Goal: Information Seeking & Learning: Compare options

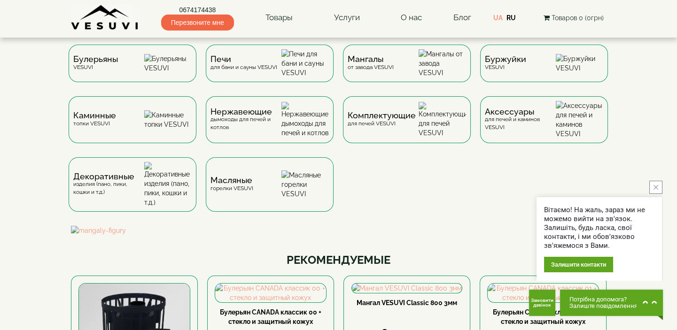
click at [654, 187] on icon "close button" at bounding box center [656, 187] width 5 height 5
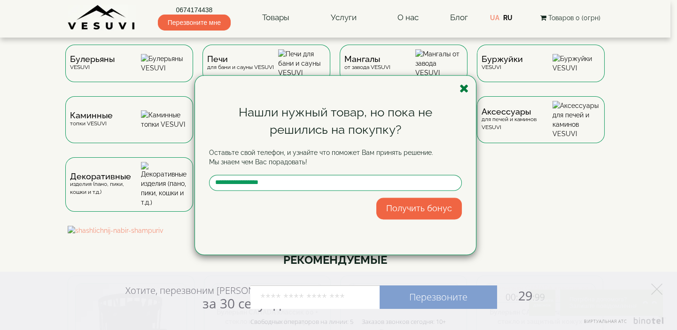
click at [464, 87] on icon "button" at bounding box center [464, 89] width 9 height 12
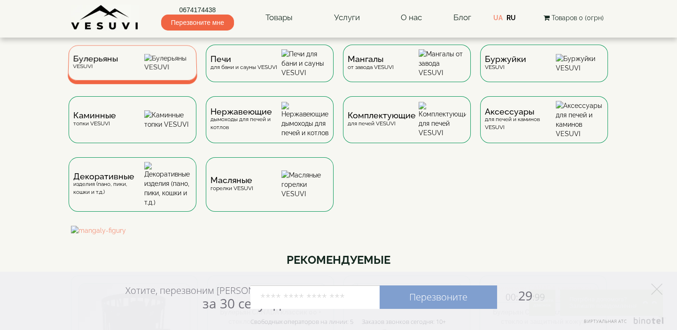
click at [150, 74] on div "Булерьяны VESUVI" at bounding box center [133, 62] width 130 height 35
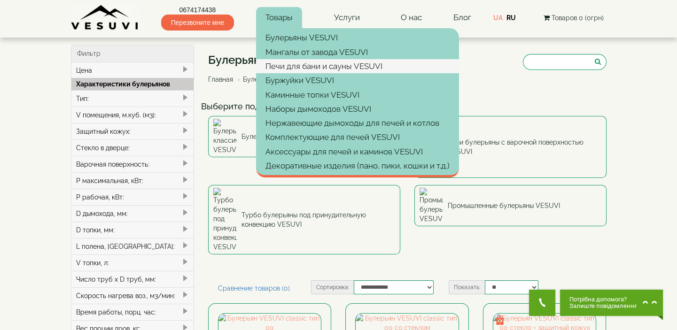
click at [295, 64] on link "Печи для бани и сауны VESUVI" at bounding box center [357, 66] width 203 height 14
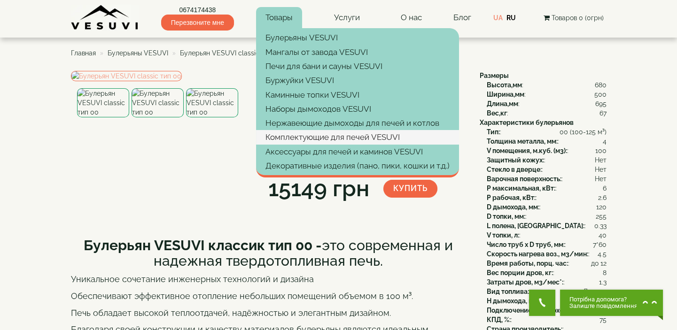
click at [300, 139] on link "Комплектующие для печей VESUVI" at bounding box center [357, 137] width 203 height 14
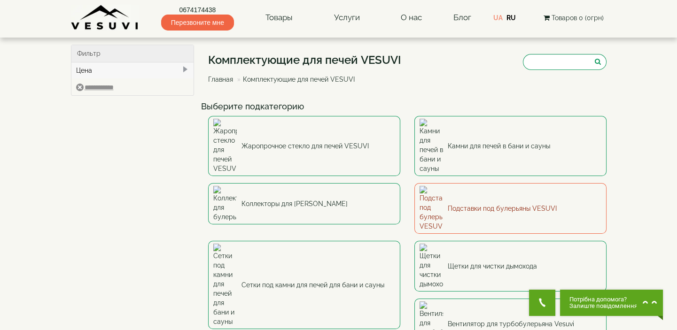
click at [457, 183] on link "Подставки под булерьяны VESUVI" at bounding box center [511, 208] width 192 height 51
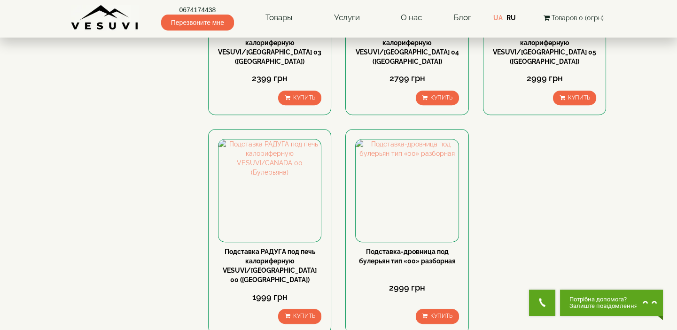
scroll to position [855, 0]
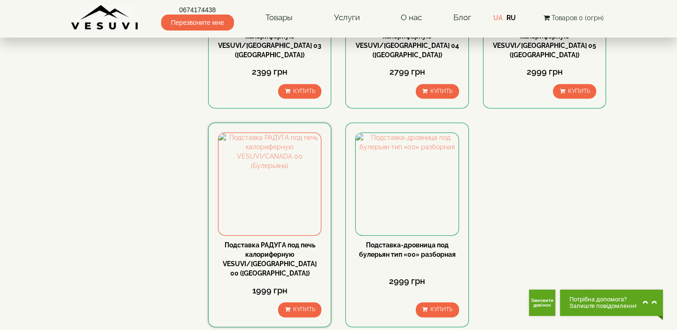
drag, startPoint x: 267, startPoint y: 231, endPoint x: 269, endPoint y: 243, distance: 12.1
click at [269, 243] on link "Подставка РАДУГА под печь калориферную VESUVI/[GEOGRAPHIC_DATA] 00 ([GEOGRAPHIC…" at bounding box center [270, 260] width 94 height 36
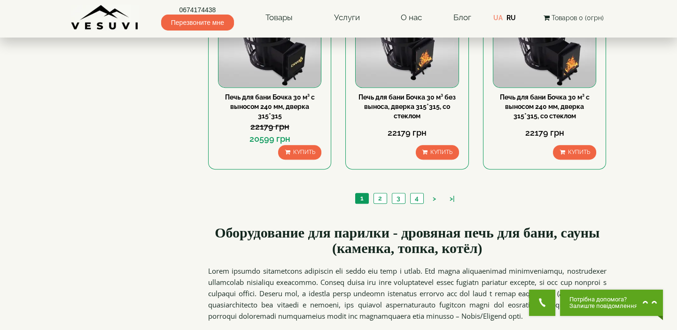
scroll to position [1068, 0]
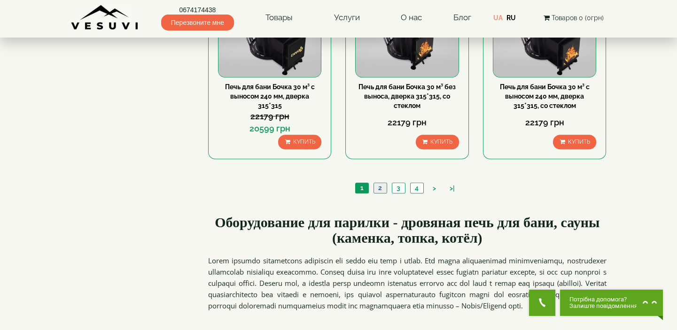
click at [378, 185] on link "2" at bounding box center [380, 188] width 13 height 10
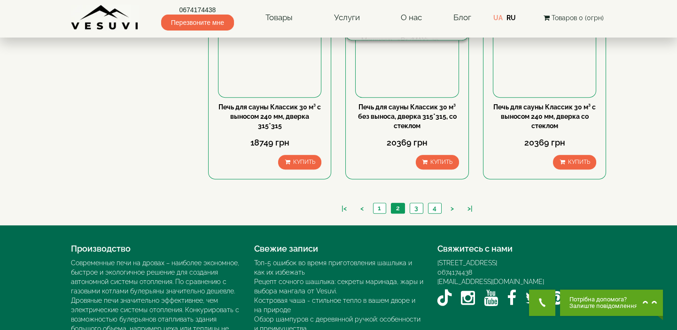
scroll to position [1105, 0]
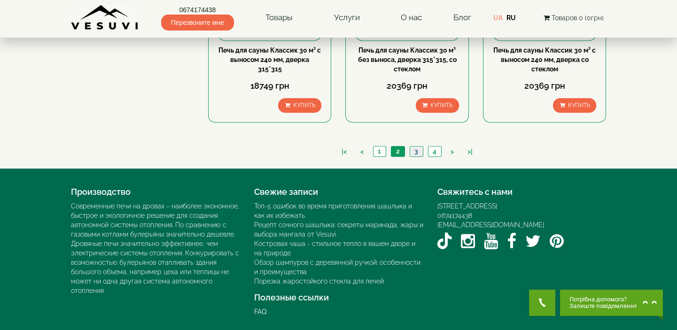
click at [417, 150] on link "3" at bounding box center [416, 152] width 13 height 10
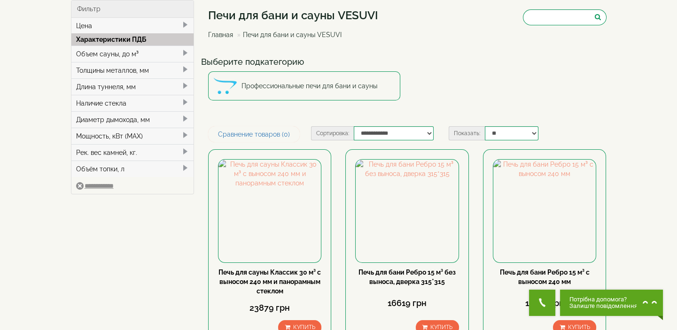
scroll to position [42, 0]
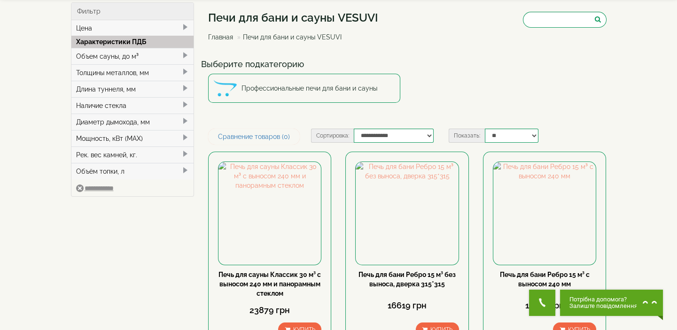
click at [182, 52] on span at bounding box center [185, 56] width 8 height 8
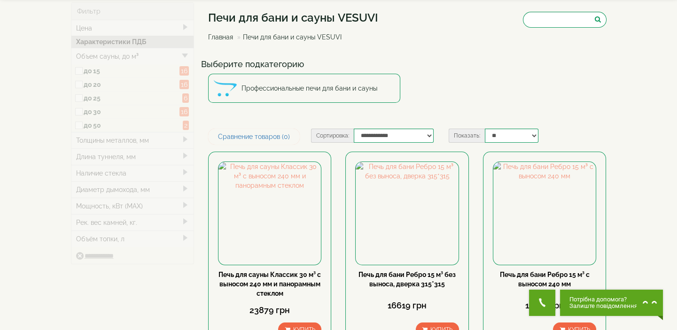
type input "*****"
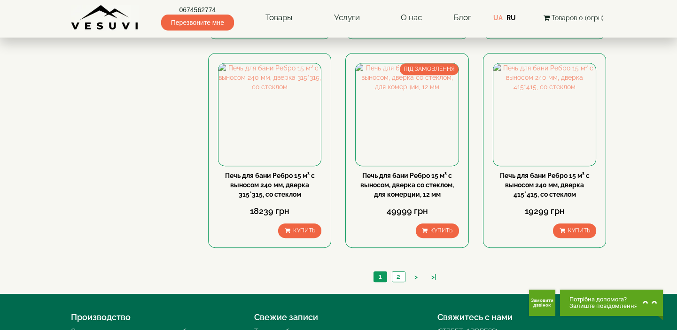
scroll to position [1025, 0]
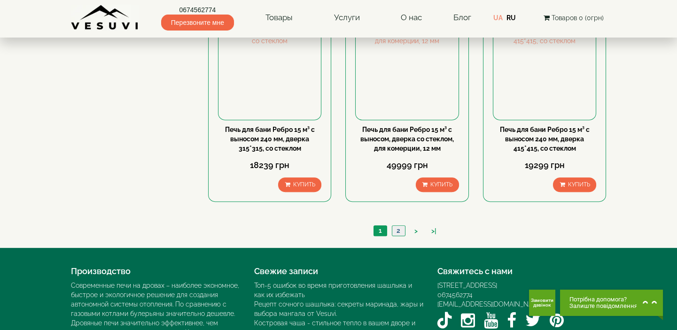
click at [400, 230] on link "2" at bounding box center [398, 231] width 13 height 10
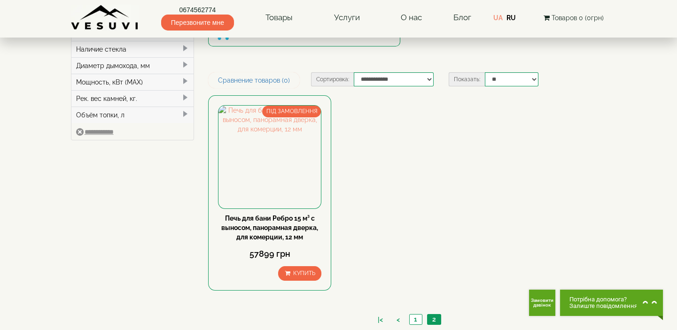
scroll to position [213, 0]
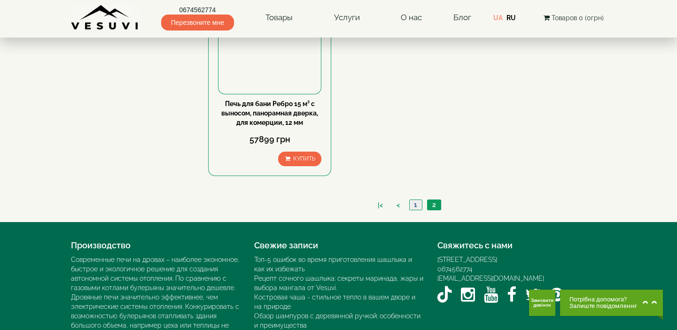
click at [419, 204] on link "1" at bounding box center [415, 205] width 13 height 10
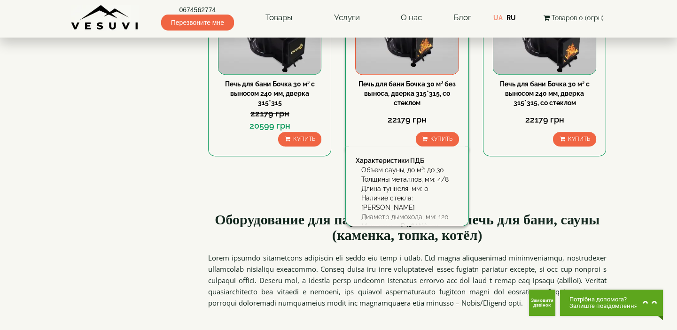
scroll to position [1111, 0]
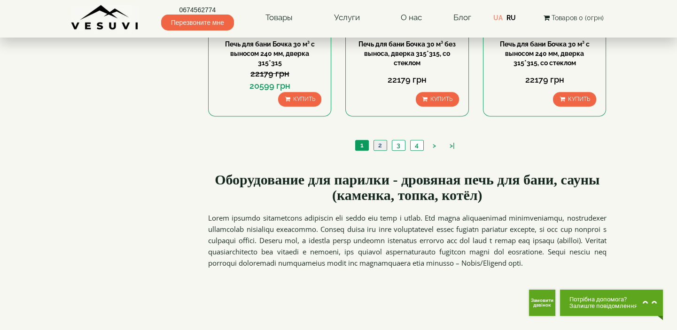
click at [381, 141] on link "2" at bounding box center [380, 146] width 13 height 10
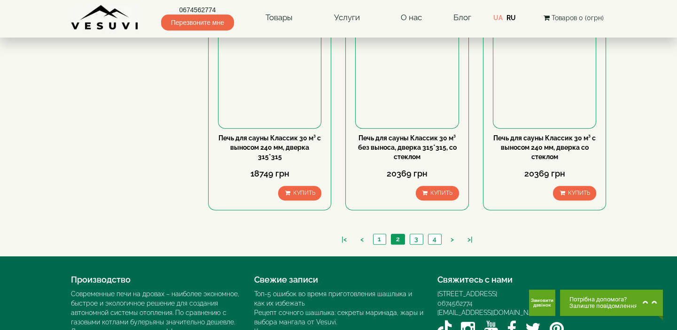
scroll to position [1105, 0]
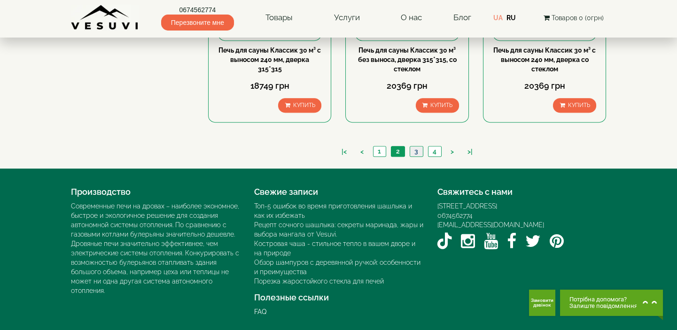
click at [416, 150] on link "3" at bounding box center [416, 152] width 13 height 10
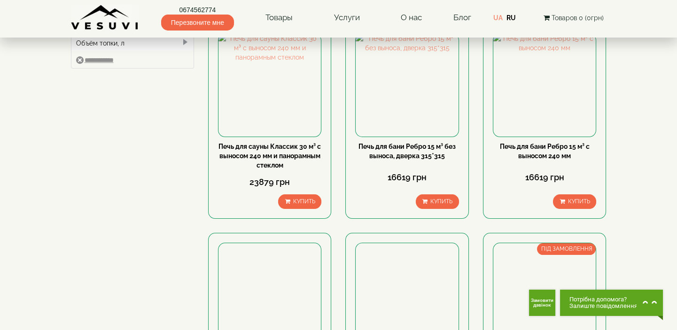
scroll to position [128, 0]
